Goal: Communication & Community: Answer question/provide support

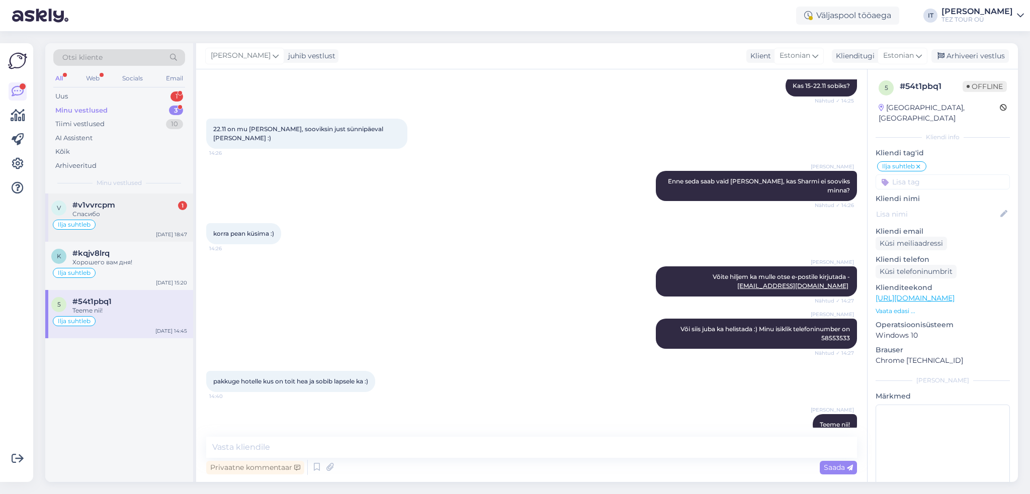
click at [147, 215] on div "Спасибо" at bounding box center [129, 214] width 115 height 9
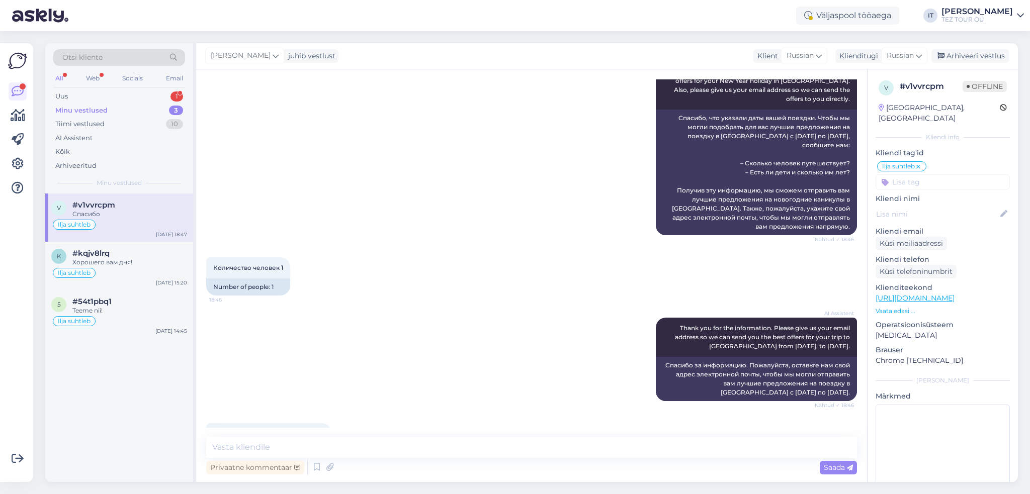
scroll to position [681, 0]
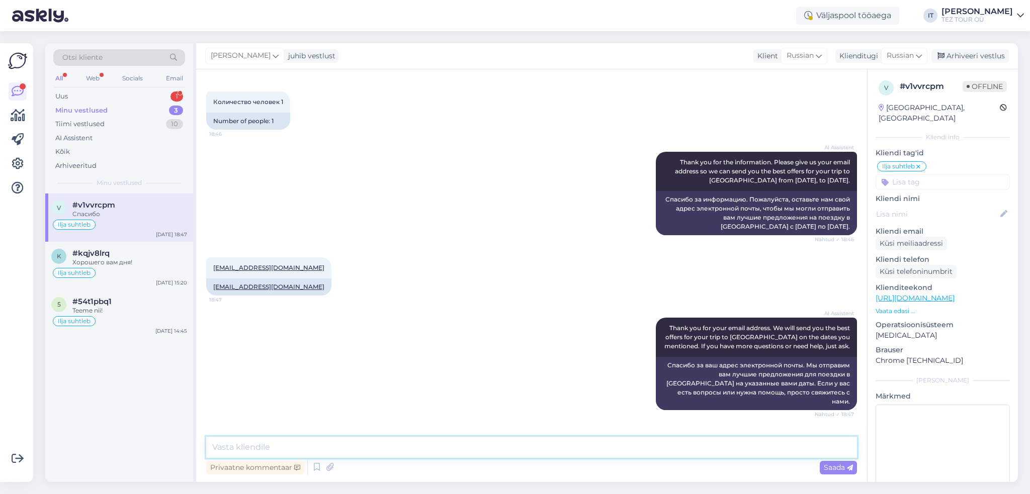
click at [387, 452] on textarea at bounding box center [531, 447] width 651 height 21
type textarea "Здравствуйте"
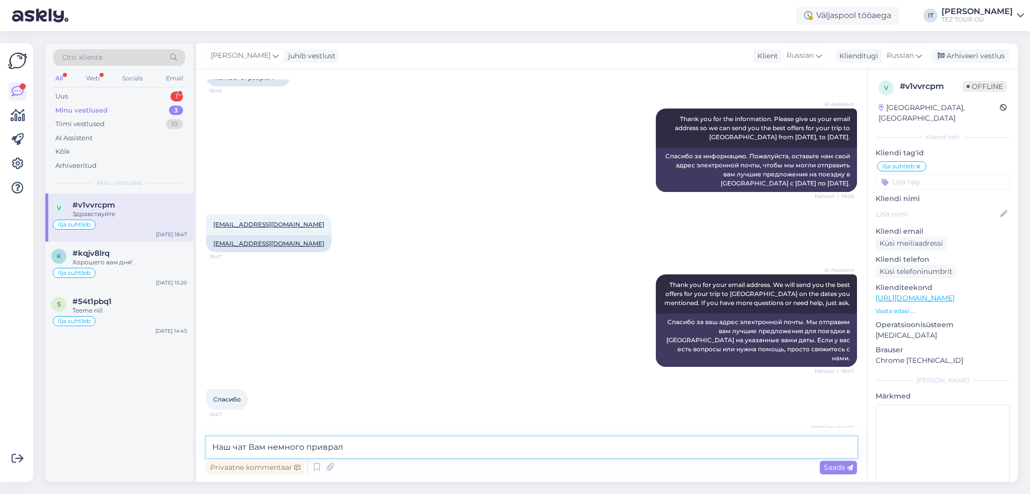
click at [233, 449] on textarea "Наш чат Вам немного приврал" at bounding box center [531, 447] width 651 height 21
click at [345, 450] on textarea "Наш искуственный интеллект чат Вам немного приврал" at bounding box center [531, 447] width 651 height 21
click at [346, 448] on textarea "Наш искуственный интеллект чат Вам немного приврал" at bounding box center [531, 447] width 651 height 21
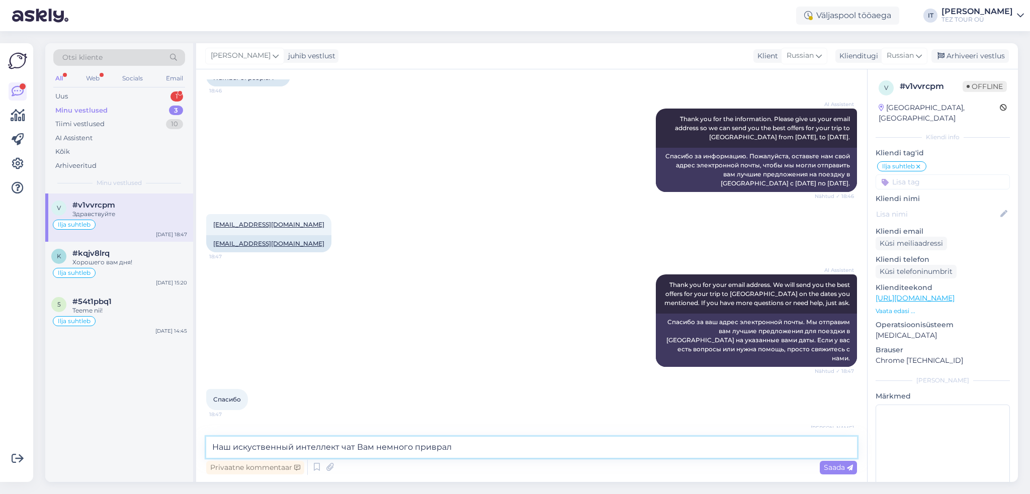
type textarea "Наш искуственный интеллект Вам немного приврал"
click at [457, 444] on textarea "Наш искуственный интеллект Вам немного приврал" at bounding box center [531, 447] width 651 height 21
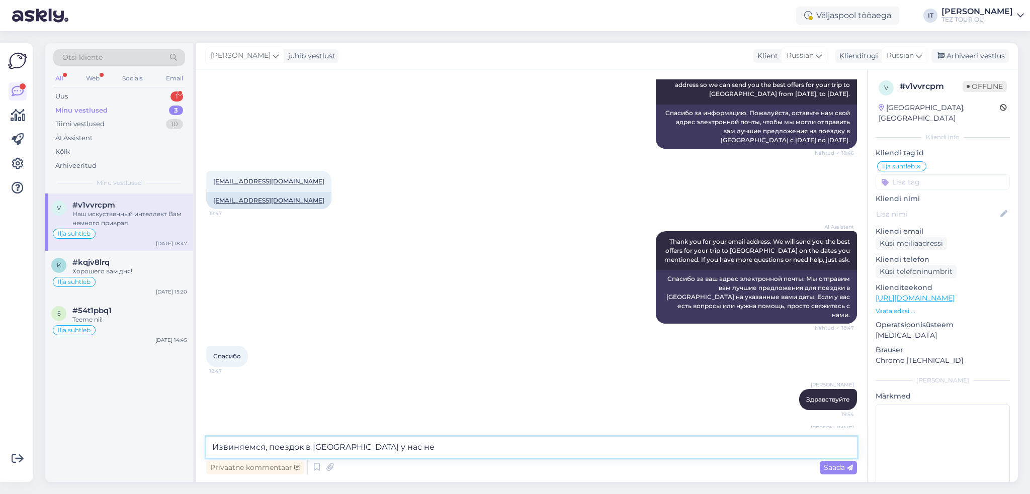
type textarea "Извиняемся, поездок в [GEOGRAPHIC_DATA] у нас нет"
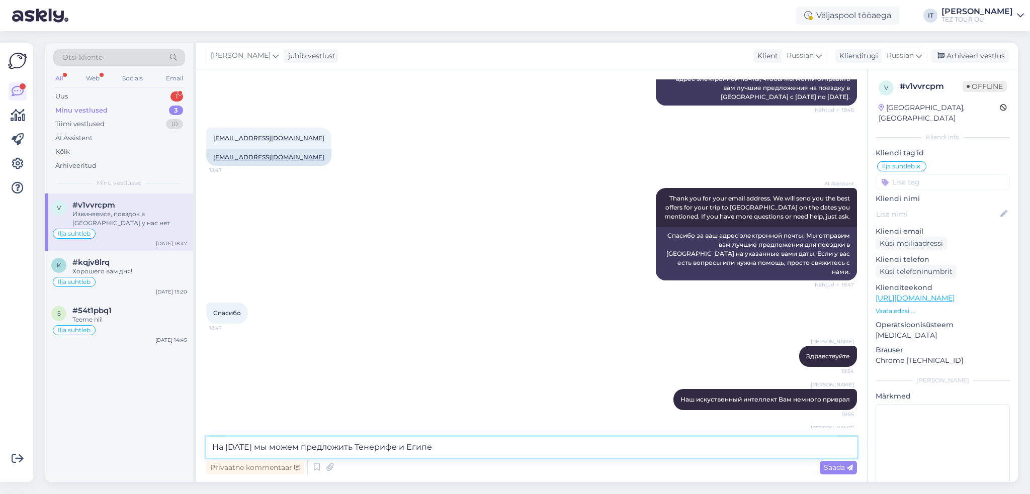
type textarea "На [DATE] мы можем предложить Тенерифе и [GEOGRAPHIC_DATA]"
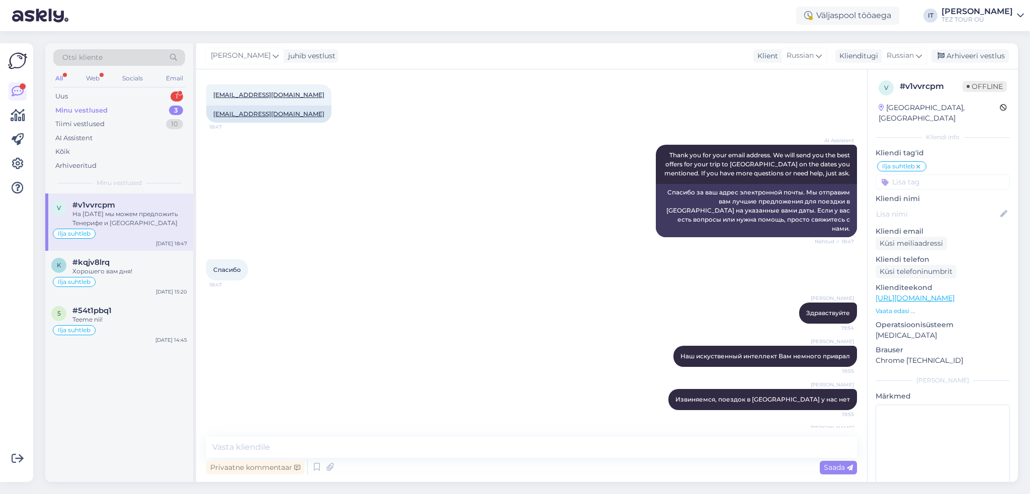
click at [425, 249] on div "[DEMOGRAPHIC_DATA] 18:47" at bounding box center [531, 269] width 651 height 43
click at [145, 99] on div "Uus 1" at bounding box center [119, 96] width 132 height 14
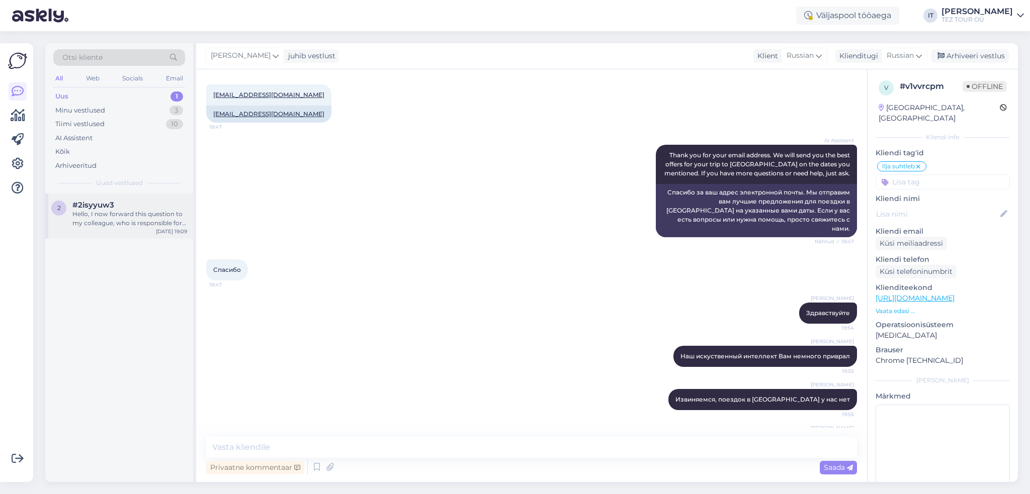
click at [123, 210] on div "Hello, I now forward this question to my colleague, who is responsible for this…" at bounding box center [129, 219] width 115 height 18
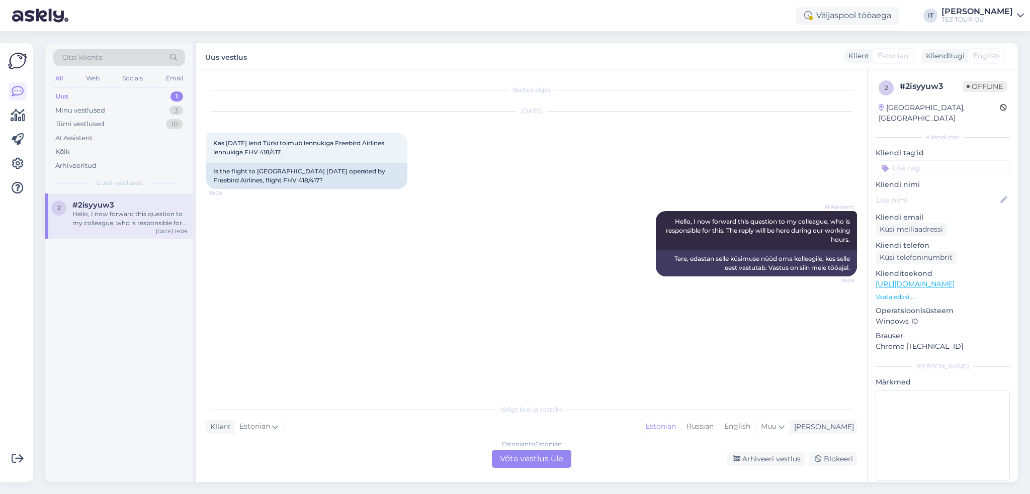
click at [547, 455] on div "Estonian to Estonian Võta vestlus üle" at bounding box center [531, 459] width 79 height 18
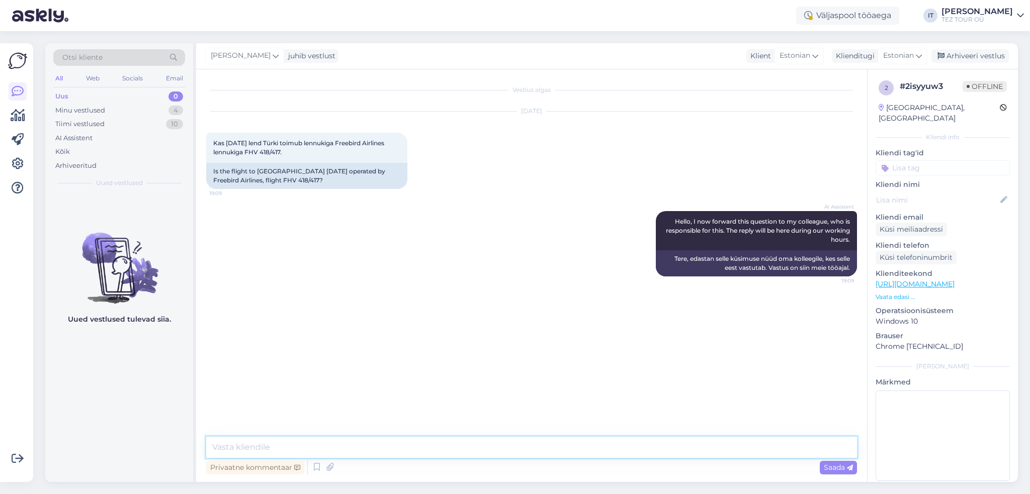
click at [339, 446] on textarea at bounding box center [531, 447] width 651 height 21
type textarea "Tere"
type textarea "Jah, Teil on õigus :)"
click at [917, 160] on input at bounding box center [942, 167] width 134 height 15
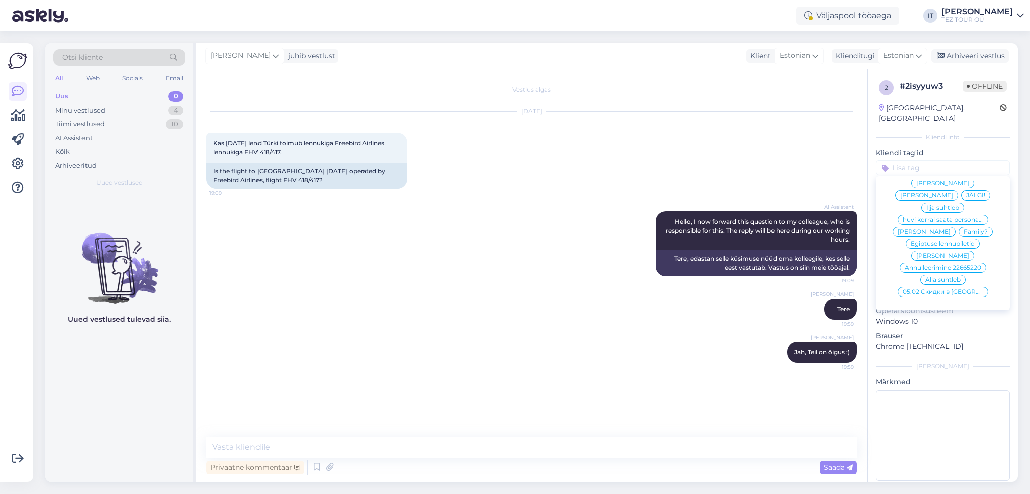
scroll to position [101, 0]
click at [937, 205] on span "Ilja suhtleb" at bounding box center [942, 208] width 33 height 6
